Goal: Information Seeking & Learning: Learn about a topic

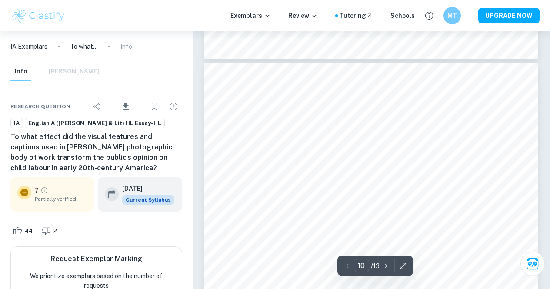
scroll to position [4064, 0]
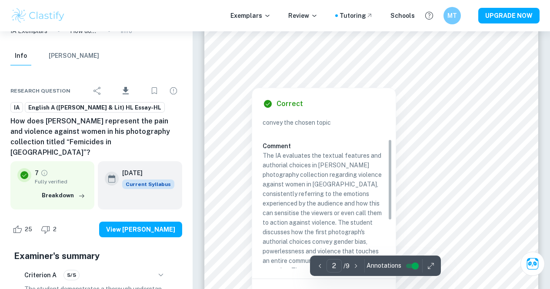
scroll to position [43, 0]
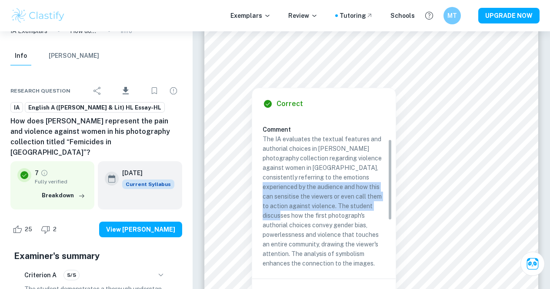
drag, startPoint x: 351, startPoint y: 177, endPoint x: 356, endPoint y: 210, distance: 33.4
click at [356, 210] on p "The IA evaluates the textual features and authorial choices in [PERSON_NAME] ph…" at bounding box center [324, 248] width 123 height 229
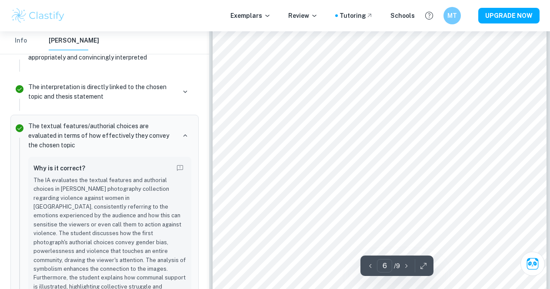
scroll to position [2695, 0]
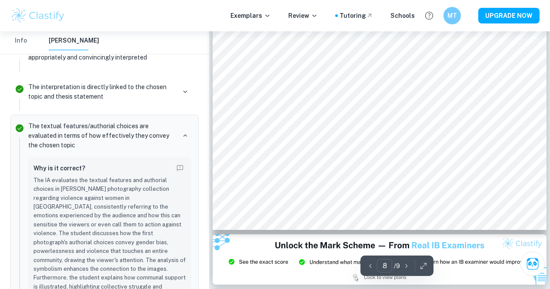
type input "9"
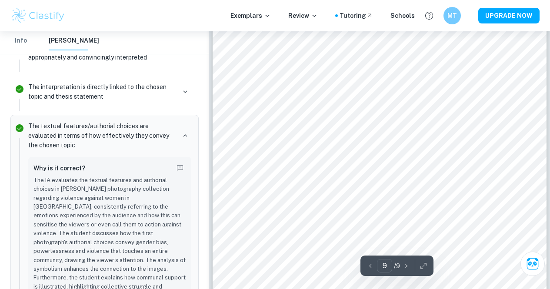
scroll to position [4156, 0]
